Goal: Transaction & Acquisition: Purchase product/service

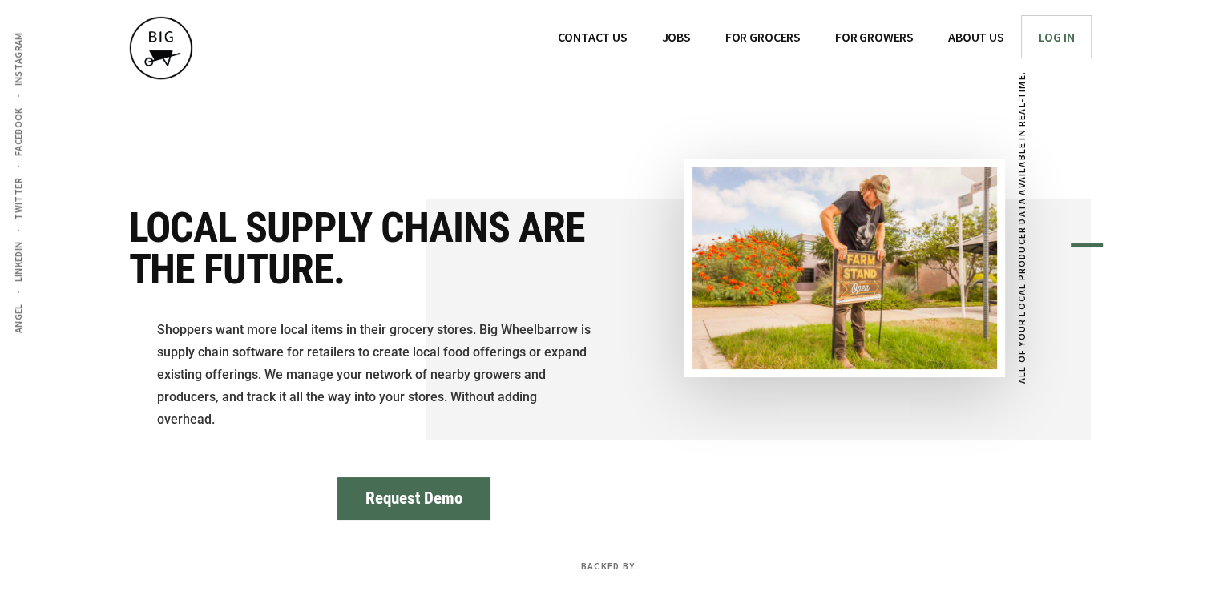
click at [1053, 36] on span "Log In" at bounding box center [1056, 37] width 36 height 16
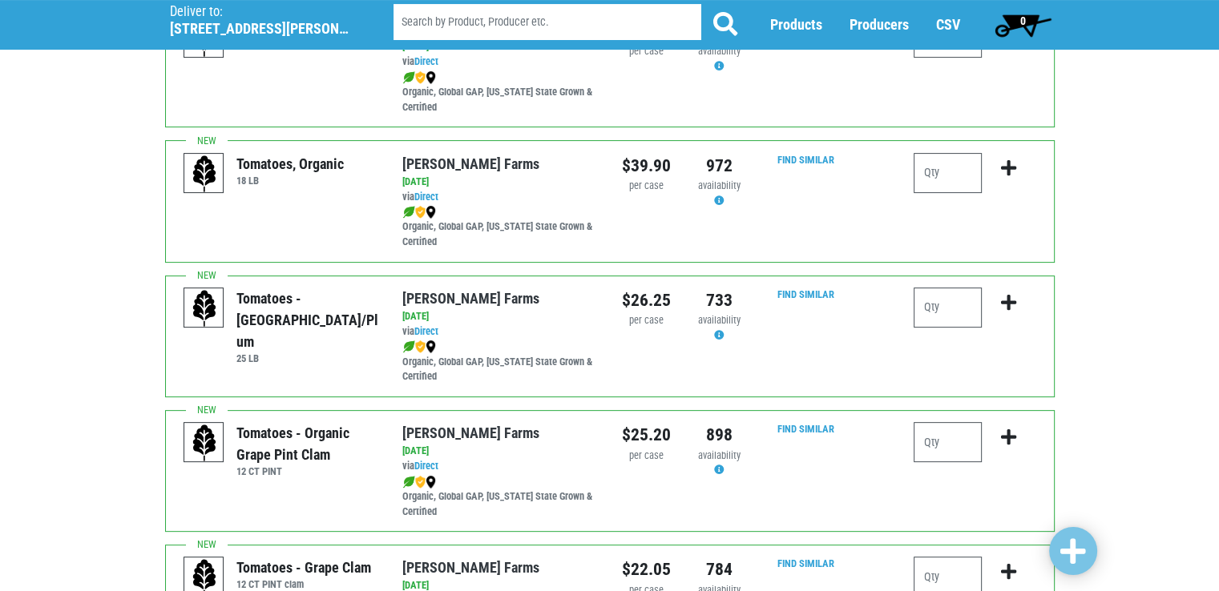
scroll to position [449, 0]
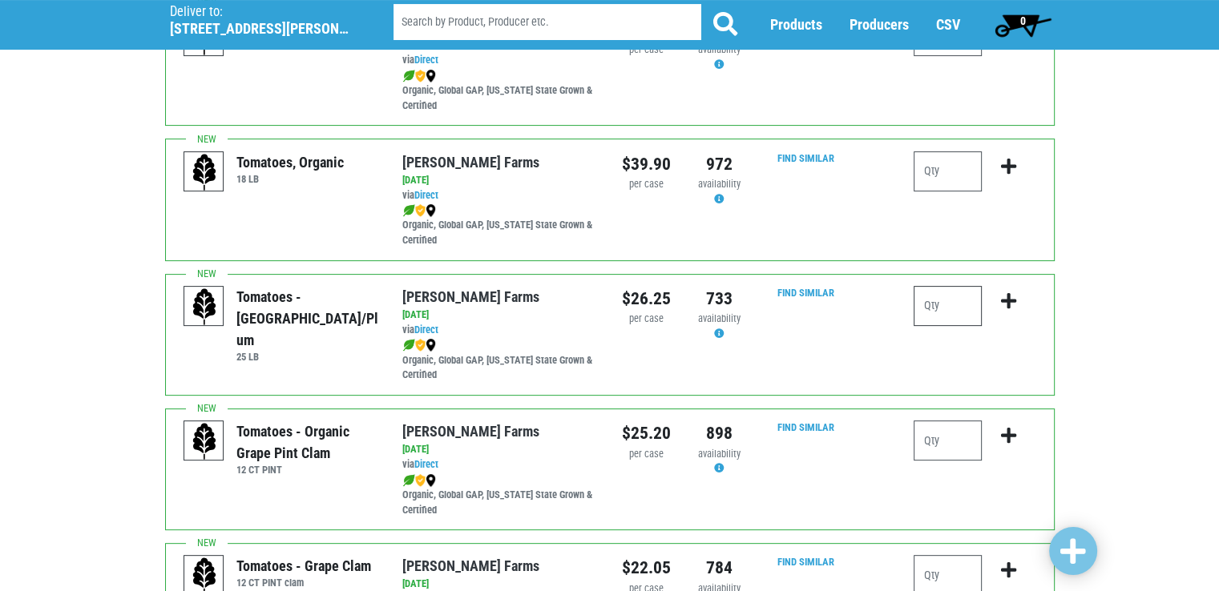
click at [939, 300] on input "number" at bounding box center [947, 306] width 68 height 40
type input "1"
click at [1006, 307] on icon "submit" at bounding box center [1008, 301] width 15 height 18
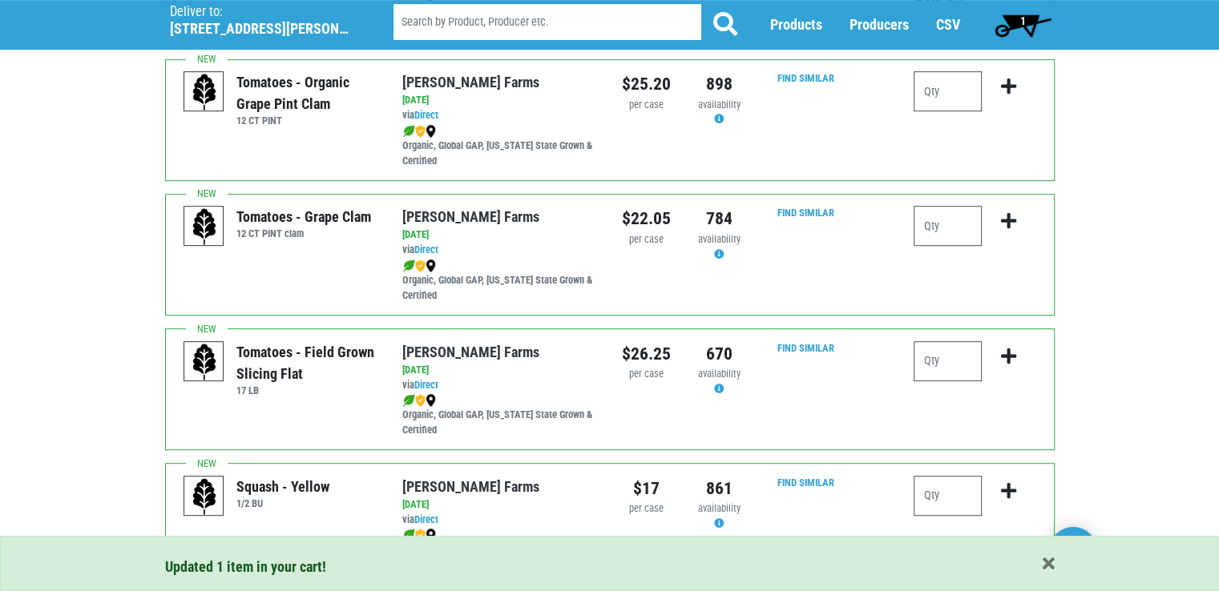
scroll to position [801, 0]
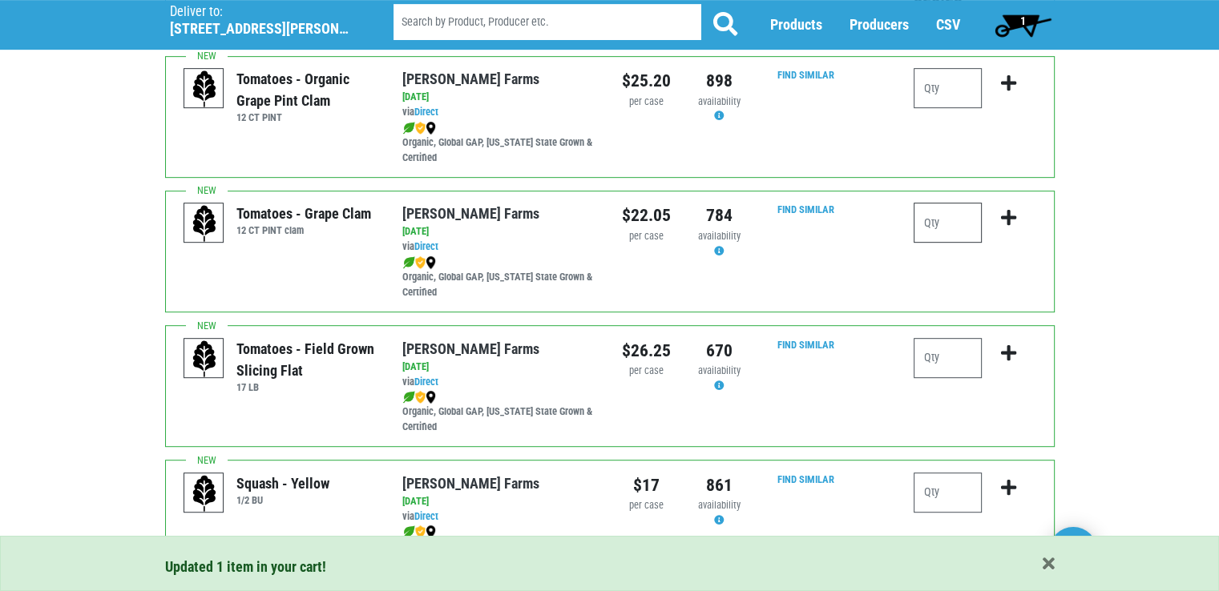
click at [961, 228] on input "number" at bounding box center [947, 223] width 68 height 40
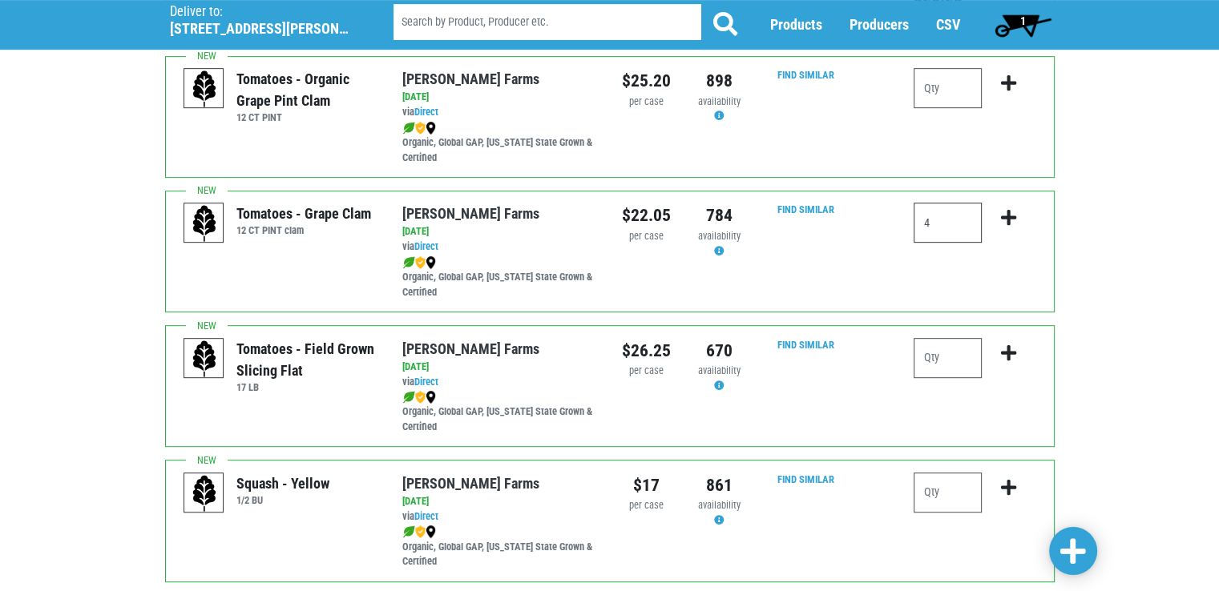
type input "4"
click at [998, 216] on button "submit" at bounding box center [1009, 228] width 38 height 50
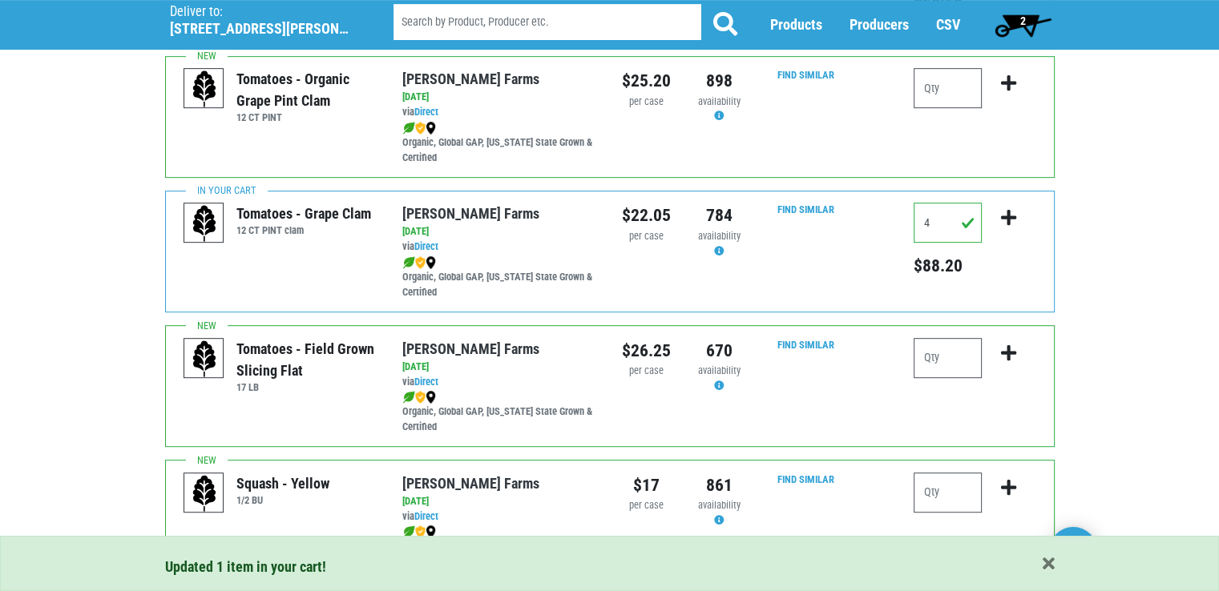
click at [910, 349] on div at bounding box center [974, 386] width 146 height 97
click at [942, 347] on input "number" at bounding box center [947, 358] width 68 height 40
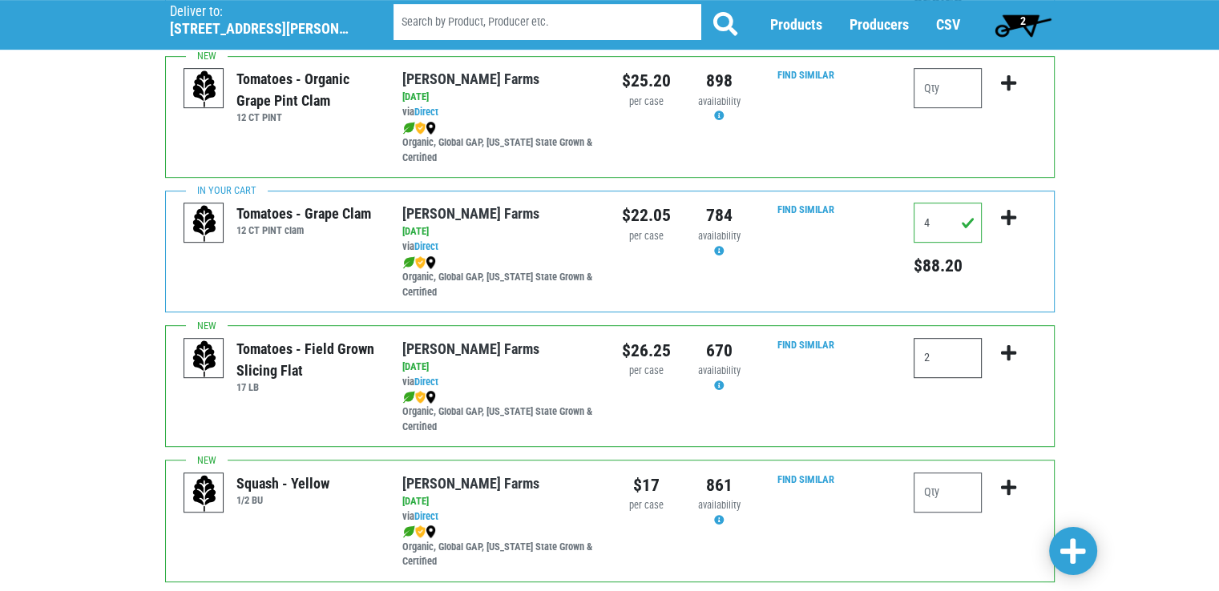
type input "2"
click at [1006, 356] on icon "submit" at bounding box center [1008, 354] width 15 height 18
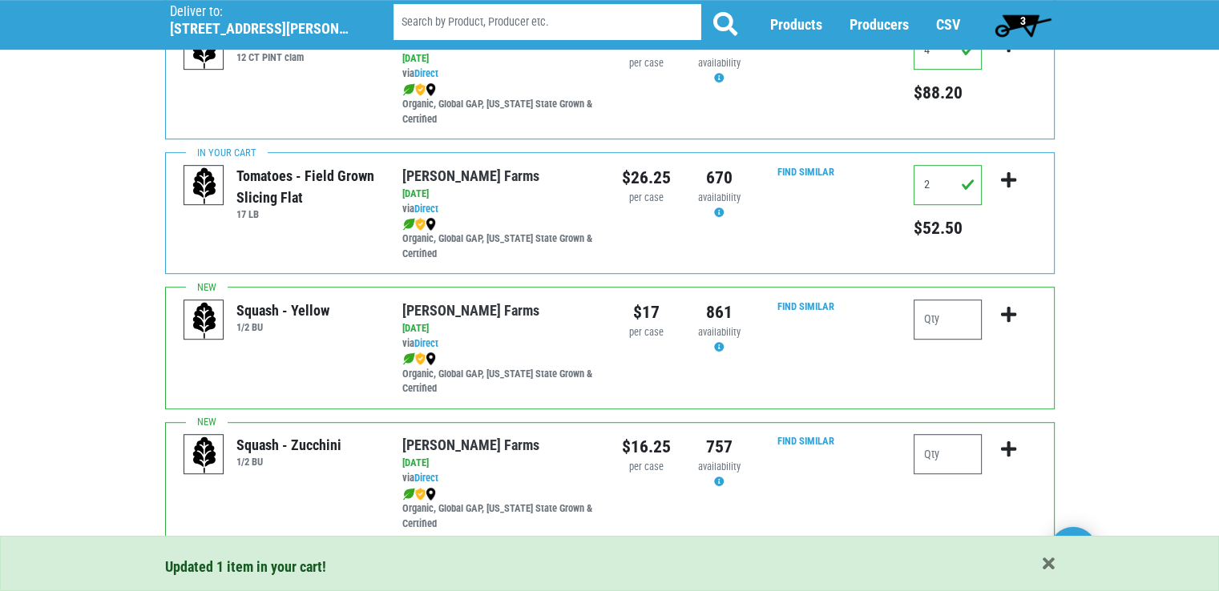
scroll to position [1026, 0]
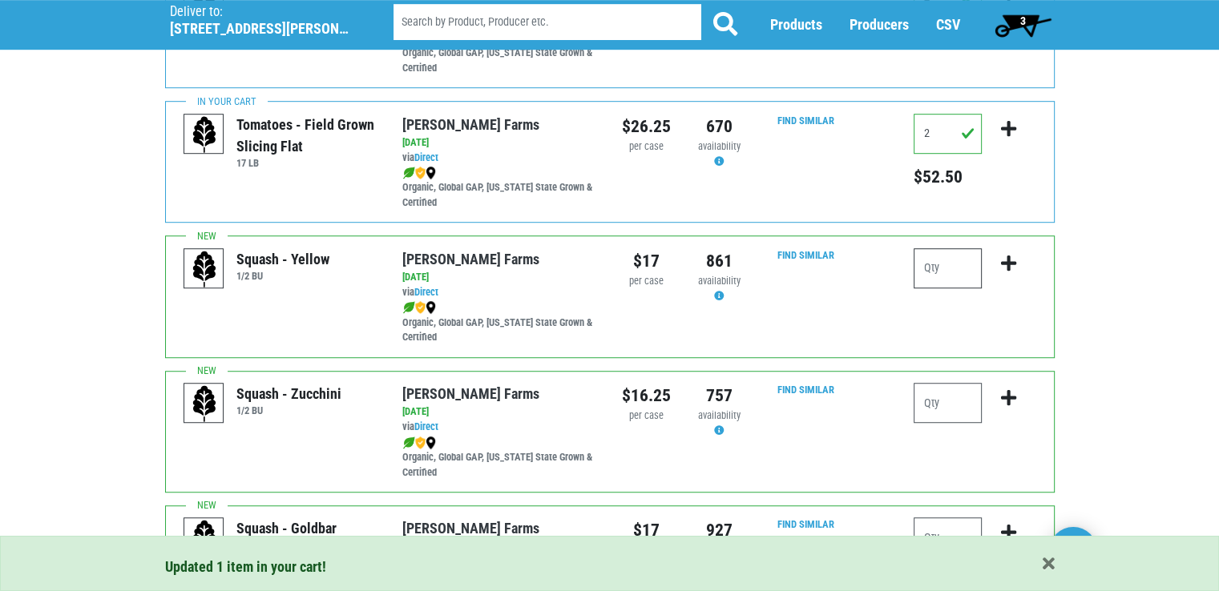
click at [958, 260] on input "number" at bounding box center [947, 268] width 68 height 40
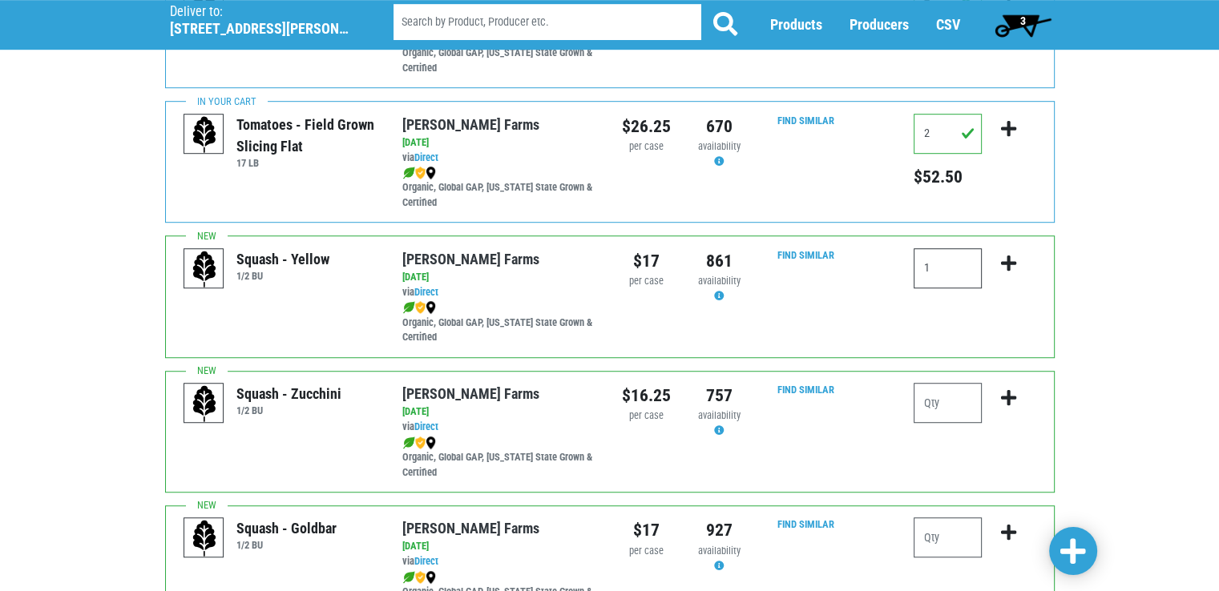
type input "1"
click at [1013, 264] on icon "submit" at bounding box center [1008, 264] width 15 height 18
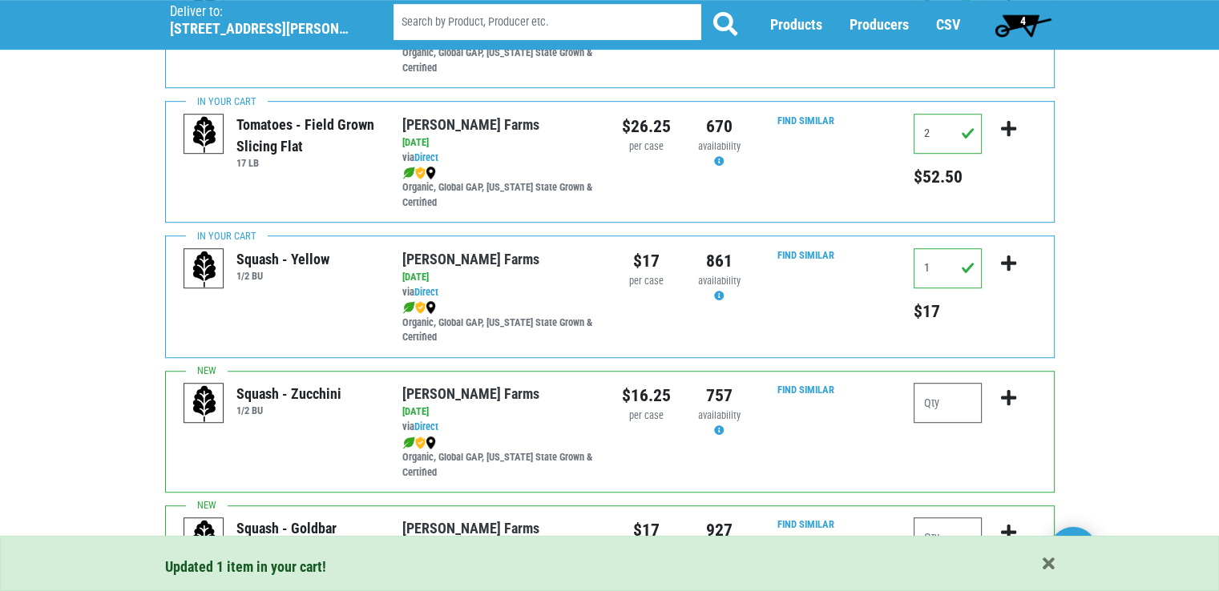
click at [1119, 284] on div "Deliver To Tops Fayetteville, 363 (5351 N Burdick St, Fayetteville, NY 13066, U…" at bounding box center [609, 477] width 1219 height 2851
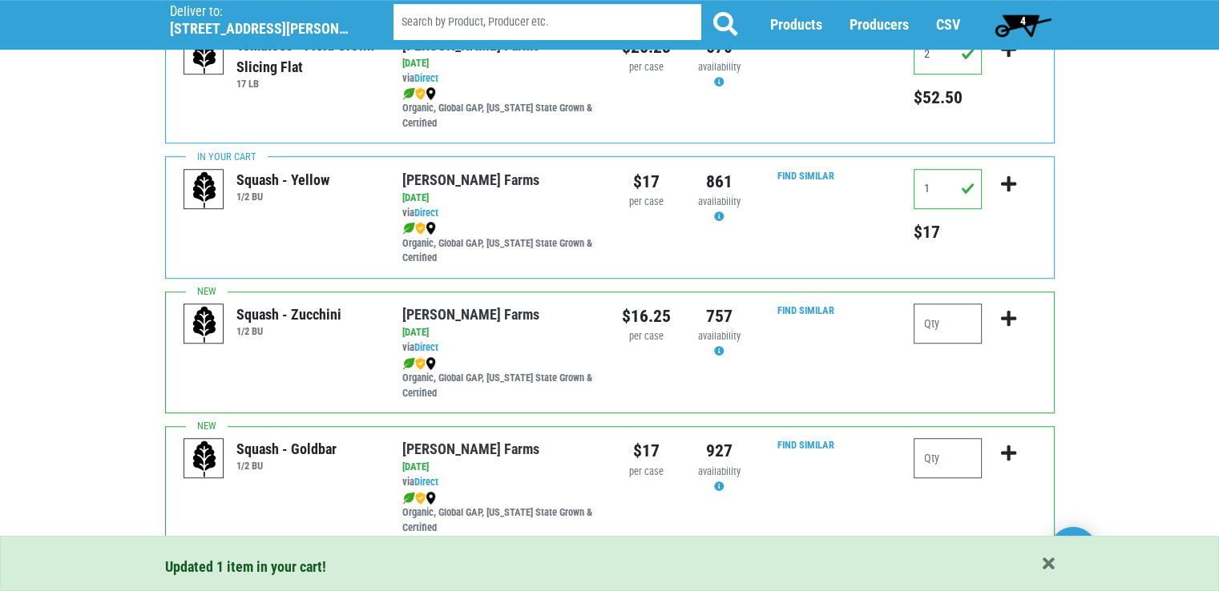
scroll to position [1154, 0]
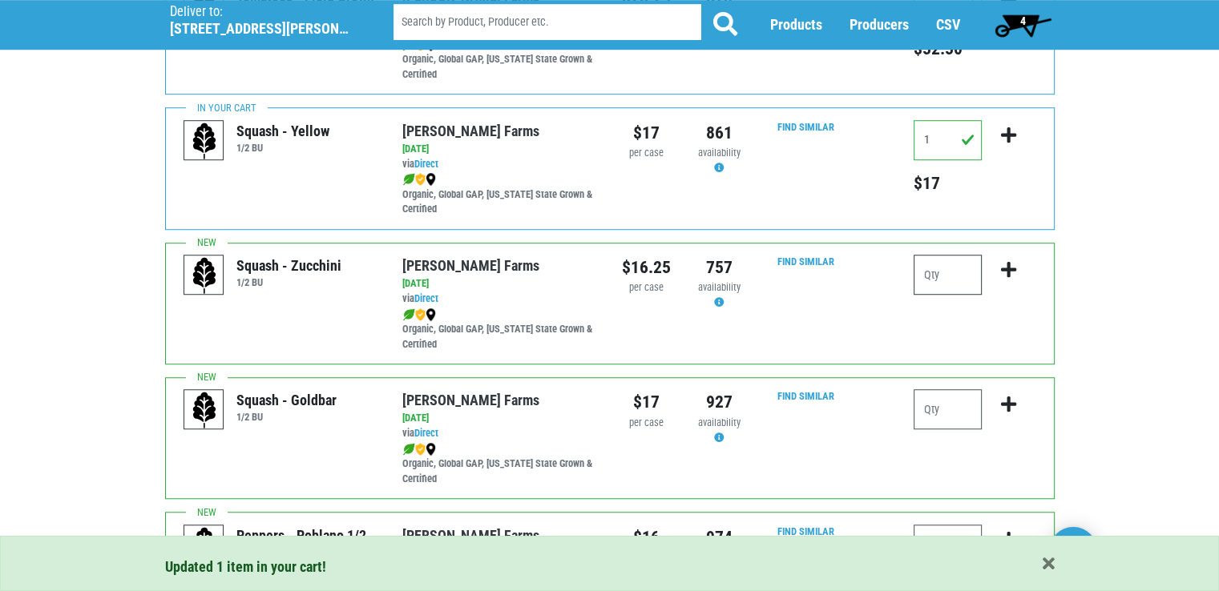
click at [971, 256] on input "number" at bounding box center [947, 275] width 68 height 40
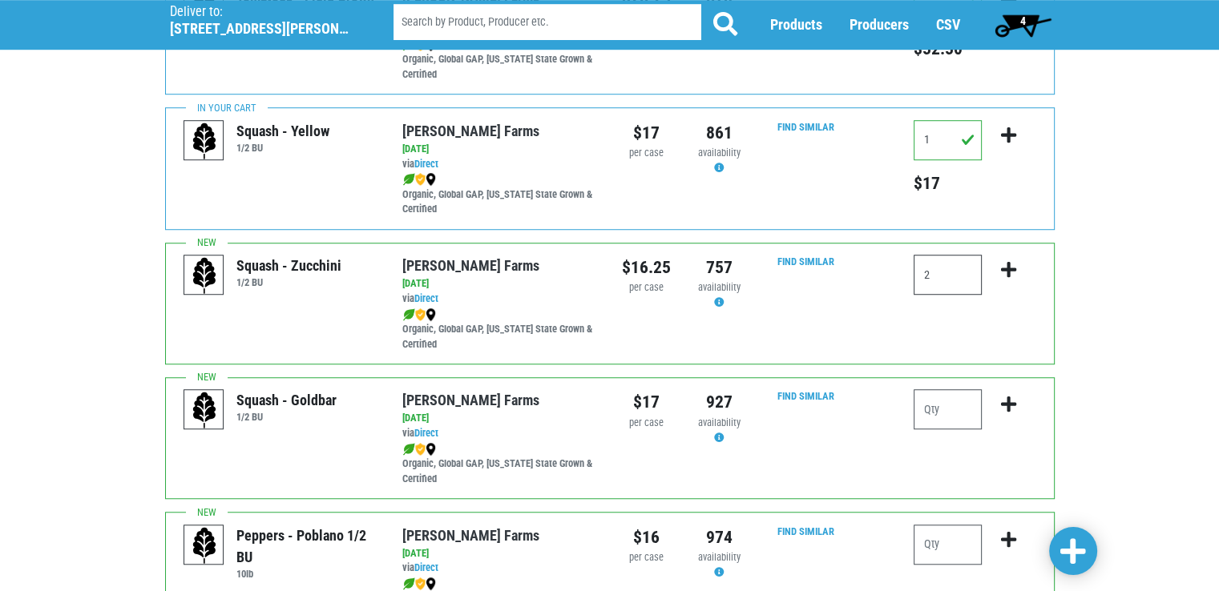
type input "2"
click at [1138, 296] on div "Deliver To Tops Fayetteville, 363 (5351 N Burdick St, Fayetteville, NY 13066, U…" at bounding box center [609, 349] width 1219 height 2851
click at [1003, 261] on icon "submit" at bounding box center [1008, 270] width 15 height 18
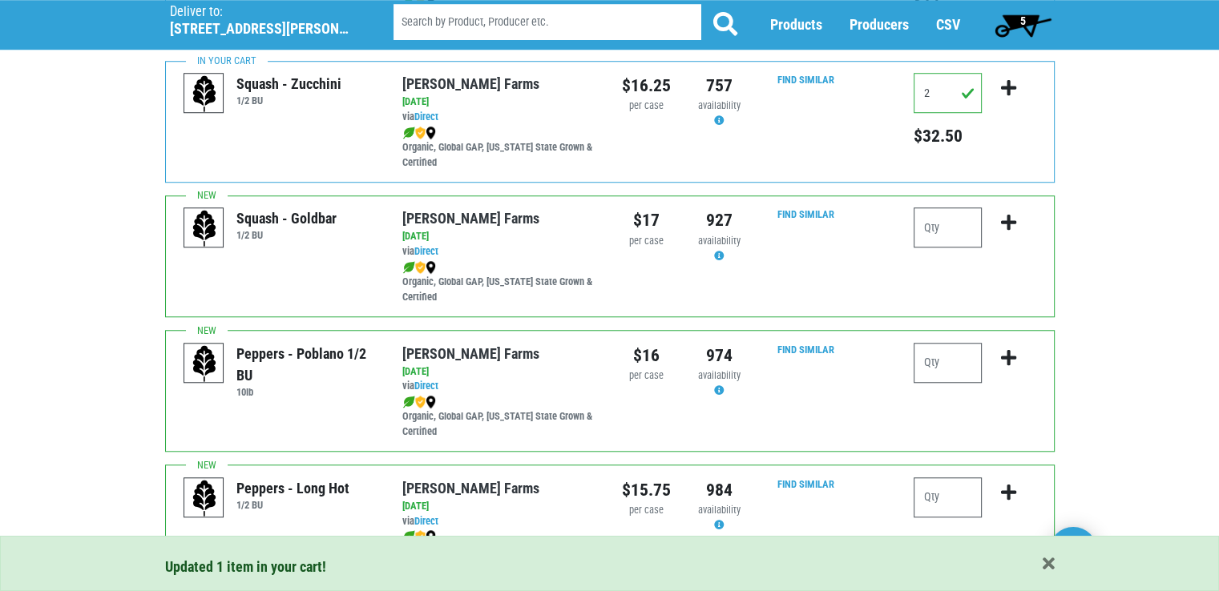
scroll to position [1442, 0]
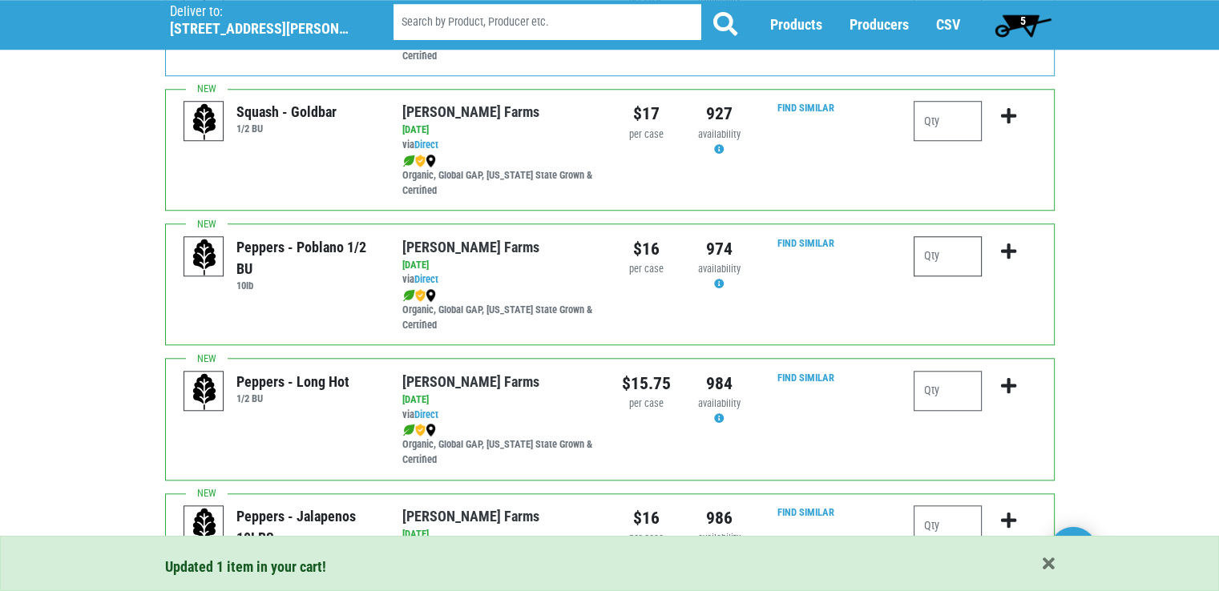
click at [942, 245] on input "number" at bounding box center [947, 256] width 68 height 40
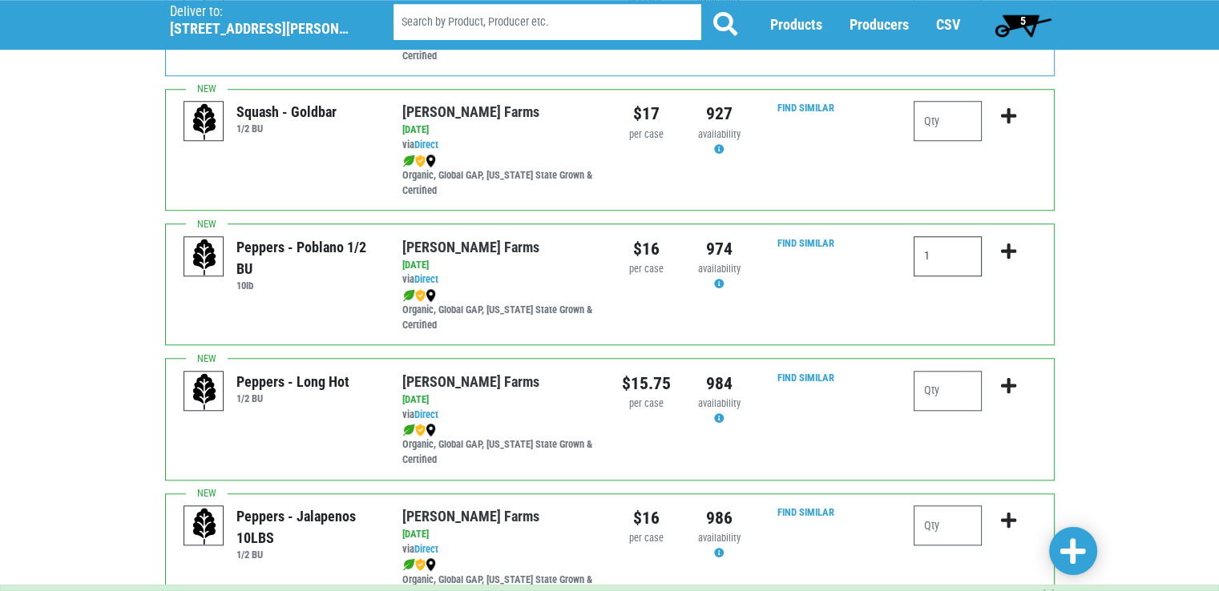
type input "1"
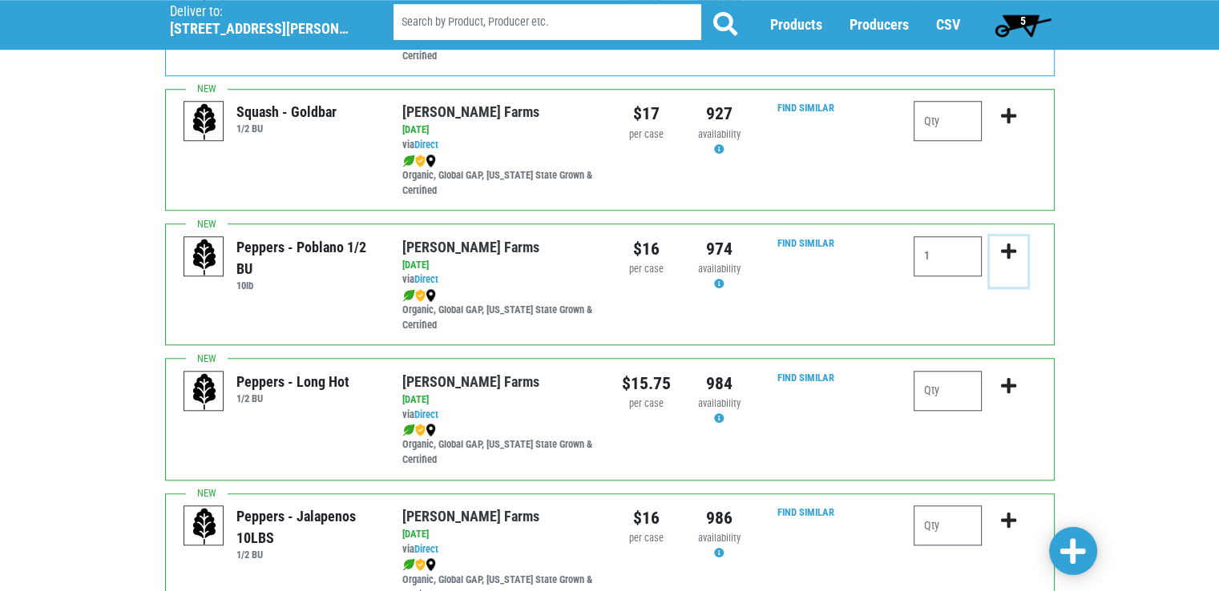
click at [1010, 253] on icon "submit" at bounding box center [1008, 252] width 15 height 18
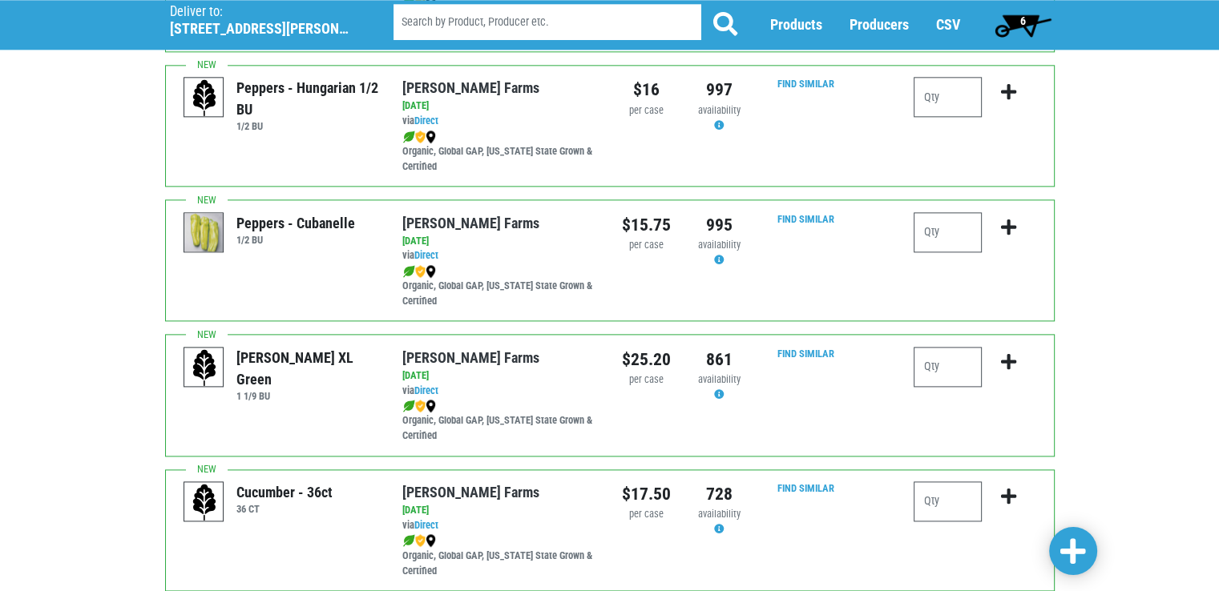
scroll to position [2019, 0]
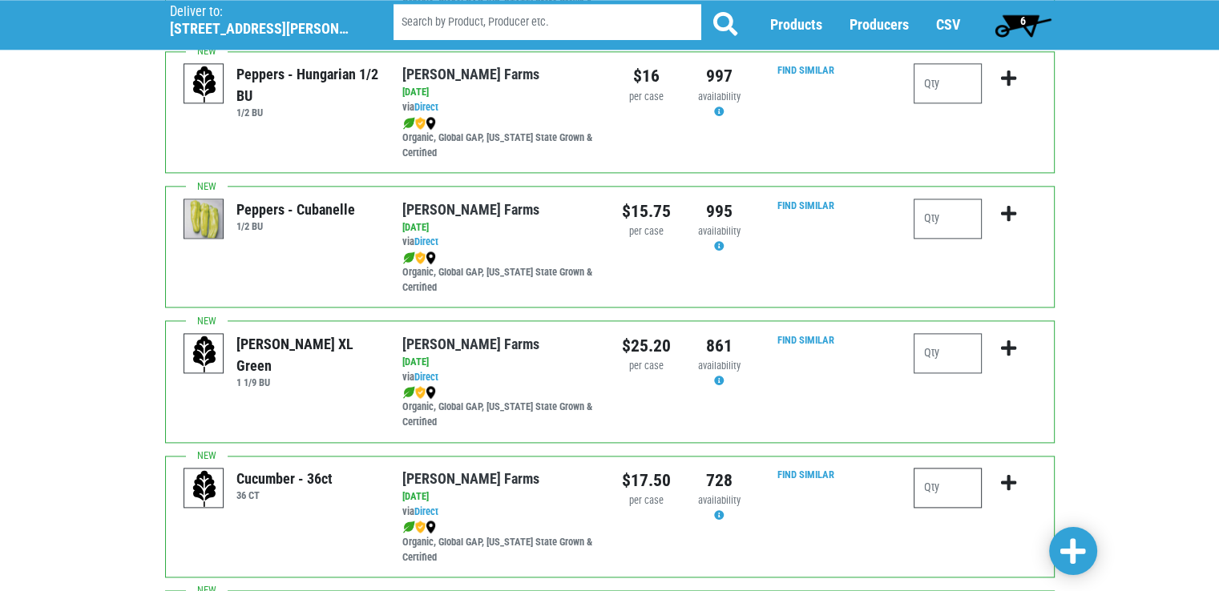
click at [961, 492] on input "number" at bounding box center [947, 488] width 68 height 40
type input "2"
click at [1007, 474] on icon "submit" at bounding box center [1008, 483] width 15 height 18
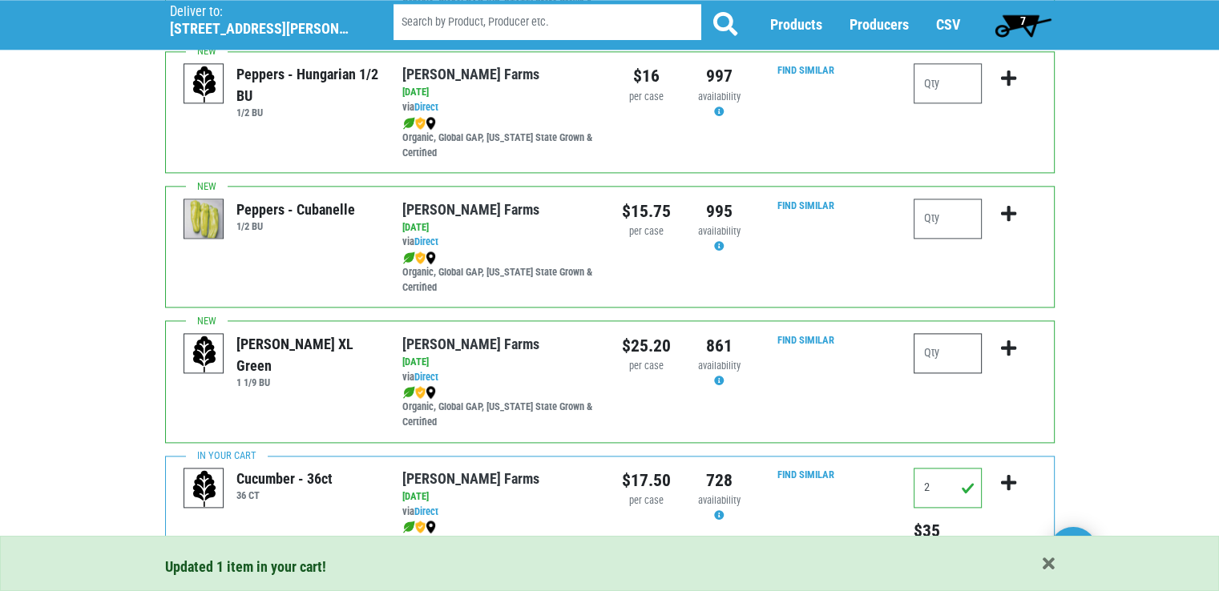
click at [934, 348] on input "number" at bounding box center [947, 353] width 68 height 40
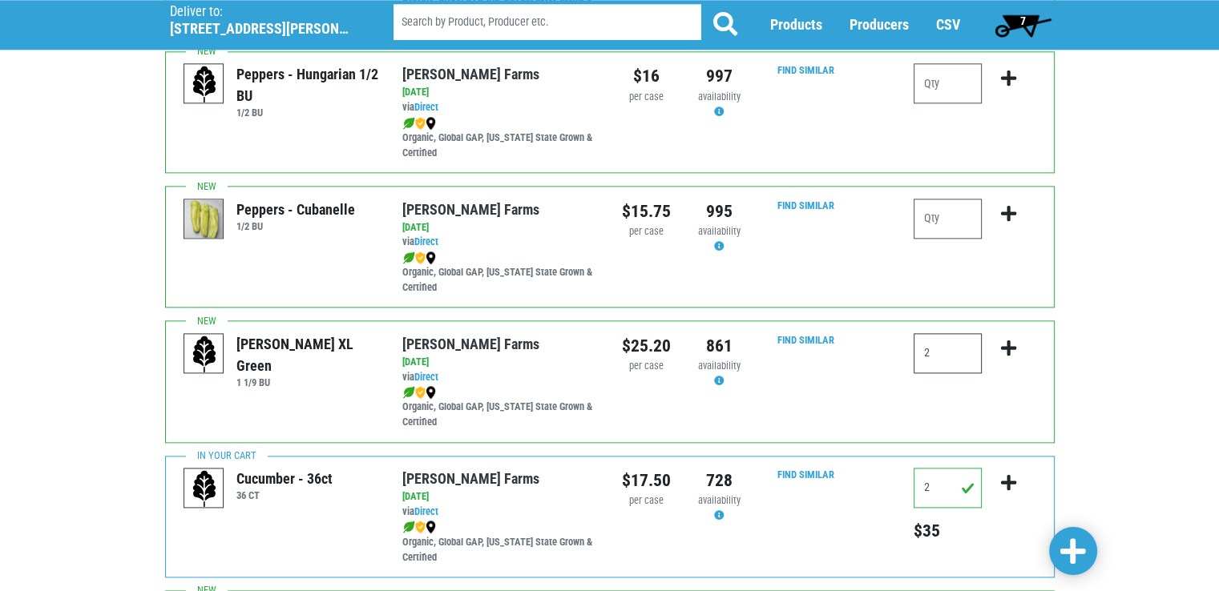
type input "2"
click at [1007, 340] on icon "submit" at bounding box center [1008, 349] width 15 height 18
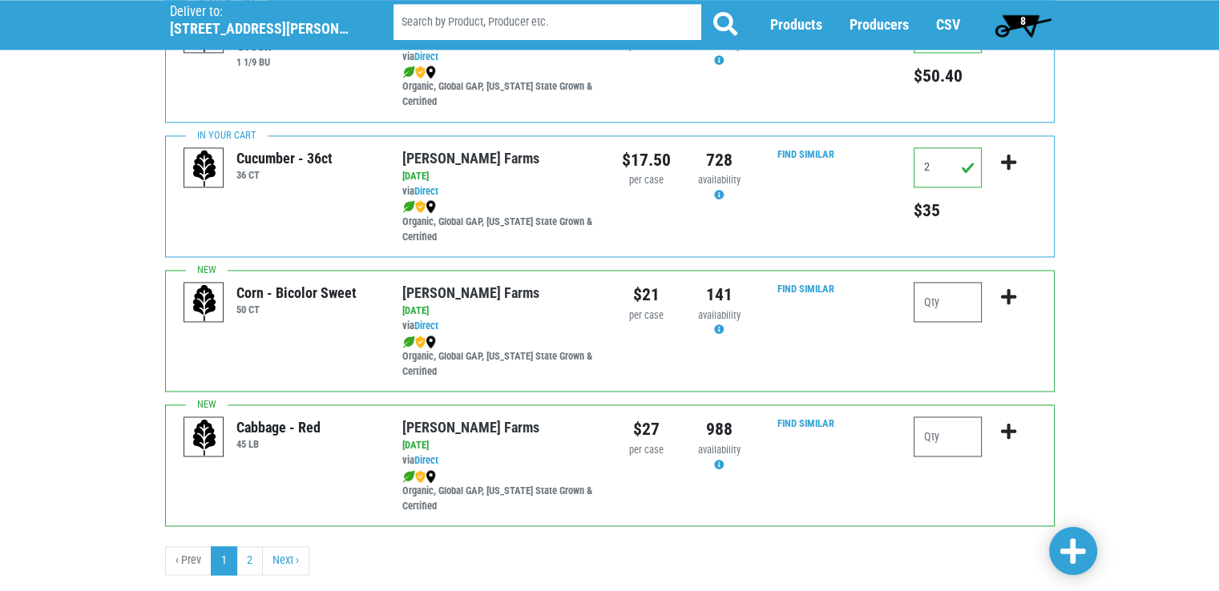
scroll to position [2371, 0]
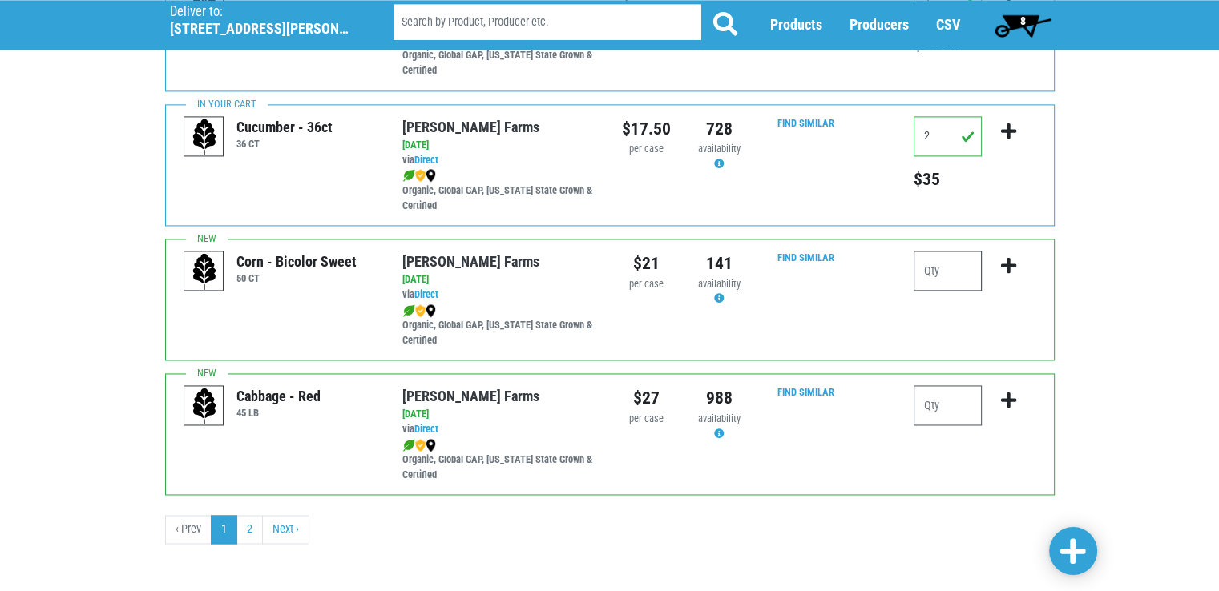
click at [956, 270] on input "number" at bounding box center [947, 271] width 68 height 40
type input "10"
click at [1010, 264] on icon "submit" at bounding box center [1008, 266] width 15 height 18
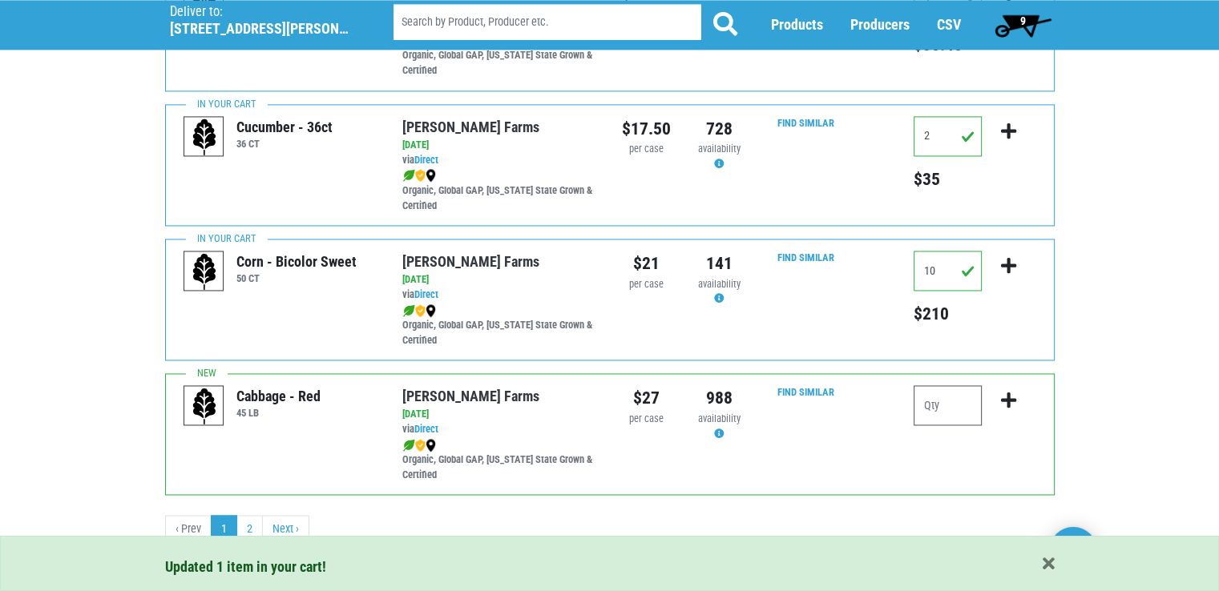
click at [1020, 25] on span "9" at bounding box center [1023, 20] width 6 height 13
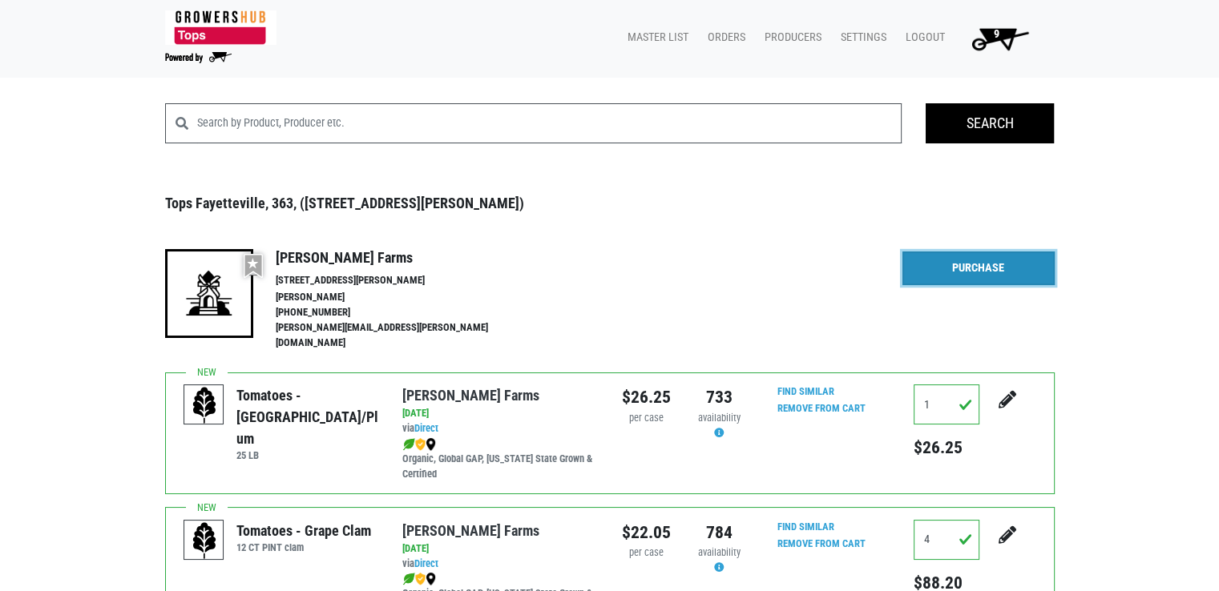
click at [967, 275] on link "Purchase" at bounding box center [978, 269] width 152 height 34
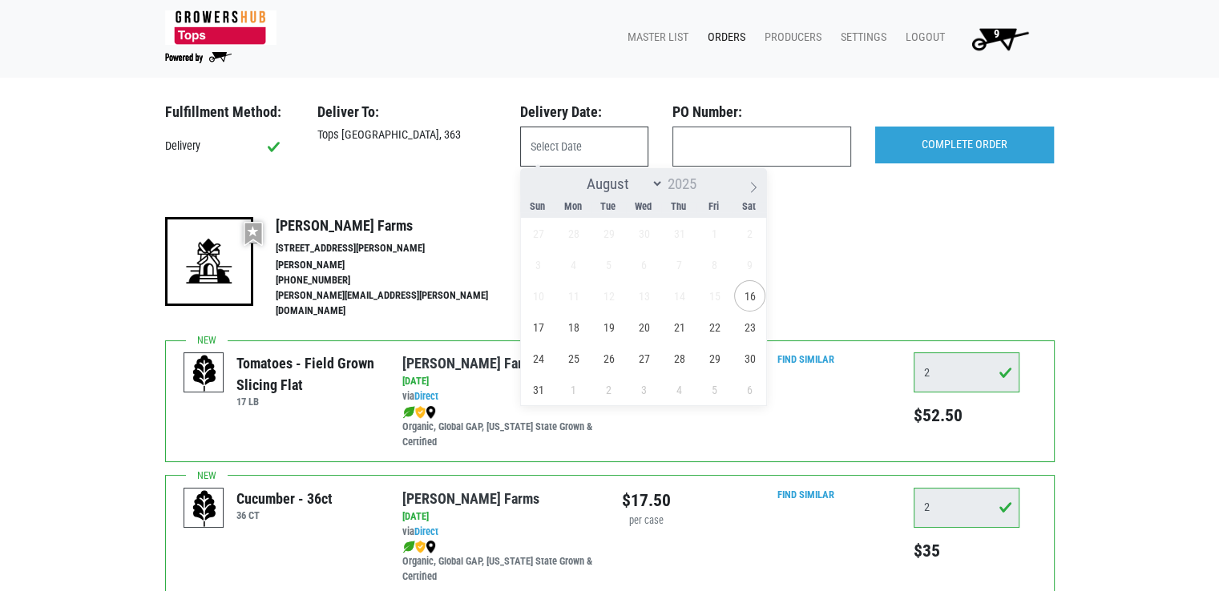
click at [554, 154] on input "text" at bounding box center [584, 147] width 128 height 40
click at [551, 322] on span "17" at bounding box center [537, 327] width 31 height 31
type input "2025-08-17"
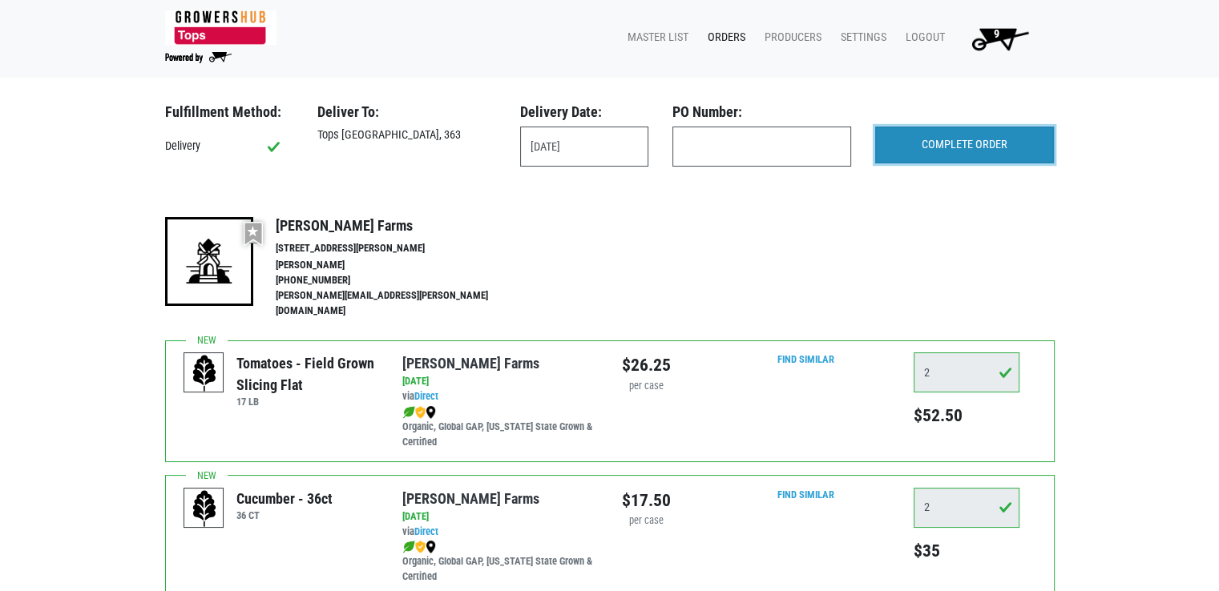
click at [958, 139] on input "COMPLETE ORDER" at bounding box center [964, 145] width 179 height 37
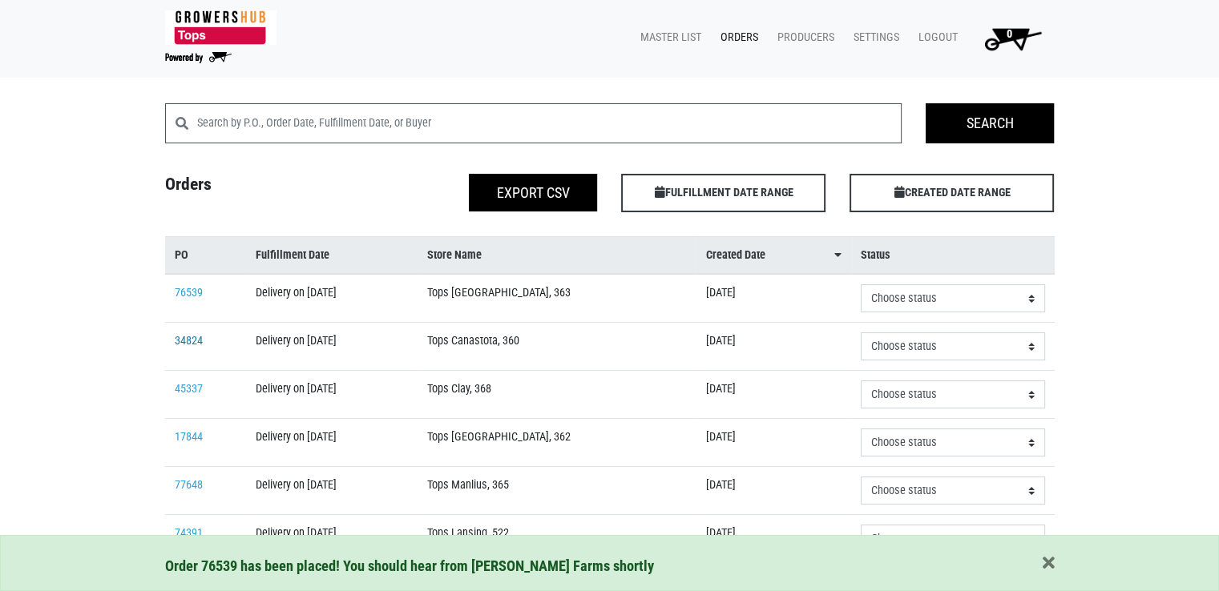
click at [192, 344] on link "34824" at bounding box center [189, 341] width 28 height 14
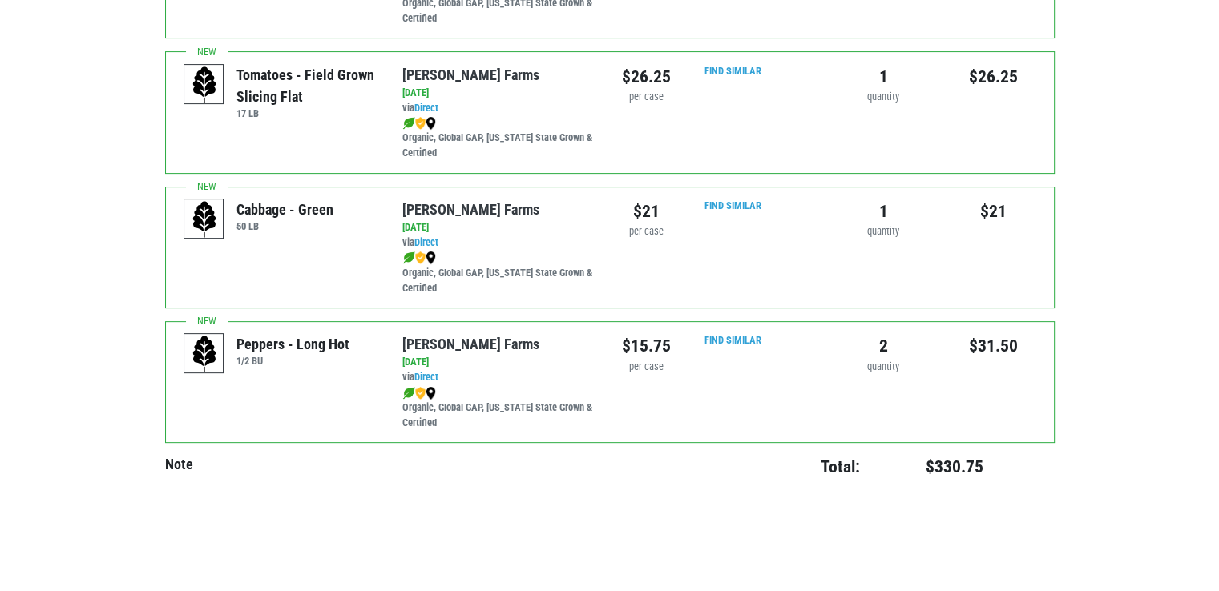
scroll to position [518, 0]
